Goal: Check status

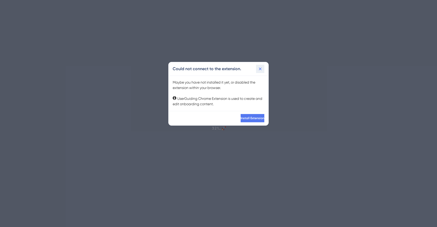
click at [256, 69] on button at bounding box center [260, 69] width 8 height 8
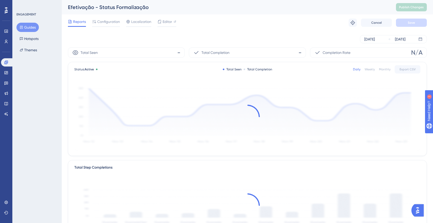
click at [175, 32] on div "Aug 18 2025 Aug 19 2025" at bounding box center [247, 39] width 359 height 16
drag, startPoint x: 101, startPoint y: 9, endPoint x: 193, endPoint y: 8, distance: 91.7
click at [193, 8] on div "Efetivação - Status Formalização" at bounding box center [225, 7] width 315 height 7
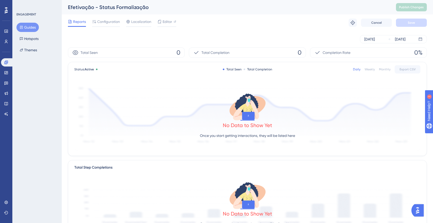
click at [268, 45] on div "Aug 18 2025 Aug 19 2025" at bounding box center [247, 39] width 359 height 16
drag, startPoint x: 314, startPoint y: 33, endPoint x: 308, endPoint y: 32, distance: 5.8
click at [314, 33] on div "Aug 18 2025 Aug 19 2025" at bounding box center [247, 39] width 359 height 16
click at [33, 30] on button "Guides" at bounding box center [27, 27] width 22 height 9
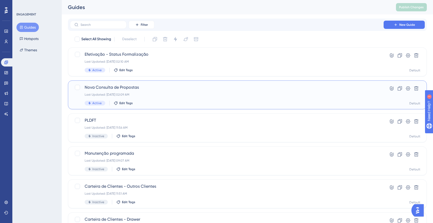
click at [168, 97] on div "Nova Consulta de Propostas Last Updated: Aug 18 2025, 02:09 AM Active Edit Tags" at bounding box center [227, 94] width 285 height 21
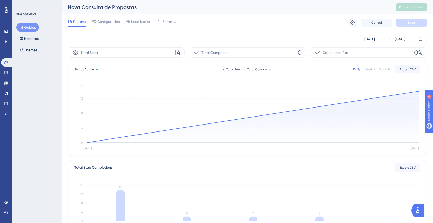
drag, startPoint x: 265, startPoint y: 38, endPoint x: 255, endPoint y: 35, distance: 10.5
click at [265, 38] on div "Aug 18 2025 Aug 19 2025" at bounding box center [247, 39] width 359 height 8
click at [235, 30] on div "Performance Users Engagement Widgets Feedback Product Updates Knowledge Base AI…" at bounding box center [248, 160] width 372 height 320
click at [304, 31] on div "Aug 18 2025 Aug 19 2025" at bounding box center [247, 39] width 359 height 16
